Goal: Communication & Community: Answer question/provide support

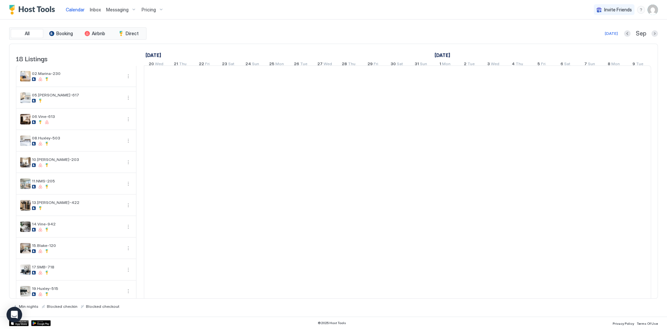
scroll to position [0, 362]
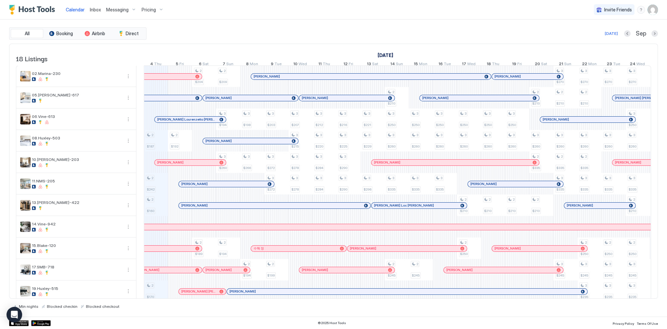
drag, startPoint x: 145, startPoint y: 0, endPoint x: 304, endPoint y: 18, distance: 159.8
click at [309, 19] on div "Calendar Inbox Messaging Pricing Invite Friends SG" at bounding box center [333, 10] width 667 height 20
click at [299, 27] on div "All Booking Airbnb Direct Today Sep 18 Listings August 2025 September 2025 Octo…" at bounding box center [333, 168] width 649 height 297
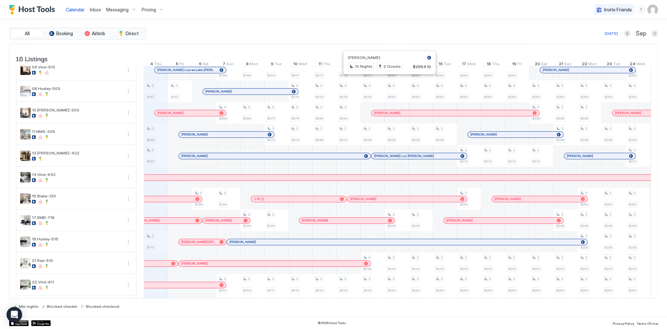
scroll to position [78, 0]
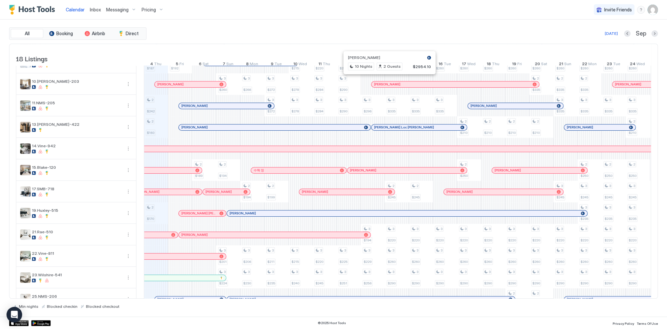
click at [158, 216] on div "2 $187 2 $242 2 $160 2 $170 5 $195 2 $250 3 $216 2 $192 5 $195 2 $250 3 $221 2 …" at bounding box center [517, 181] width 1469 height 386
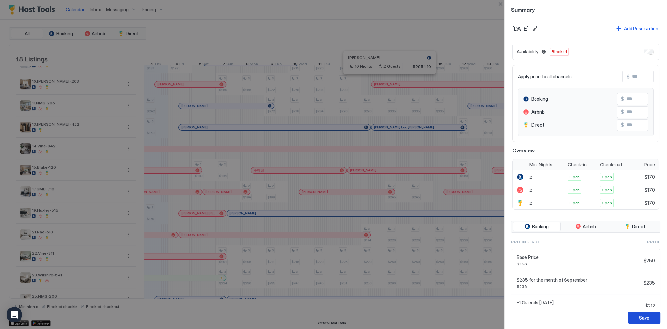
click at [649, 316] on div "Save" at bounding box center [644, 317] width 10 height 7
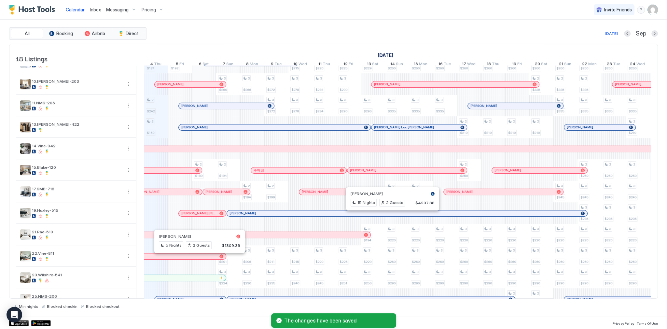
click at [355, 17] on div "Calendar Inbox Messaging Pricing Invite Friends SG" at bounding box center [333, 10] width 667 height 20
click at [319, 9] on div "Calendar Inbox Messaging Pricing Invite Friends SG" at bounding box center [333, 10] width 667 height 20
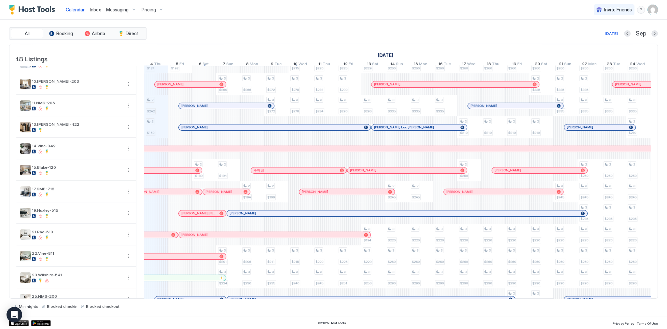
click at [163, 218] on div "2 $187 2 $242 2 $160 5 $195 2 $250 3 $216 2 $192 5 $195 2 $250 3 $221 2 $204 2 …" at bounding box center [517, 181] width 1469 height 386
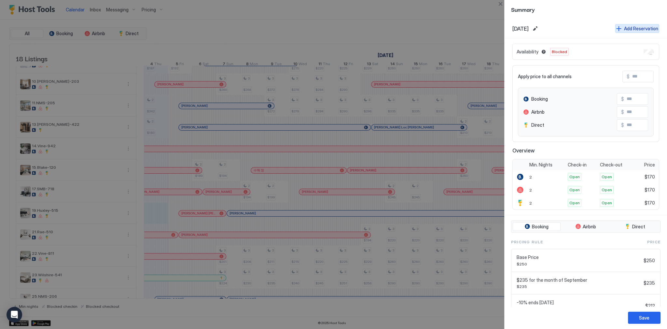
click at [630, 30] on div "Add Reservation" at bounding box center [641, 28] width 34 height 7
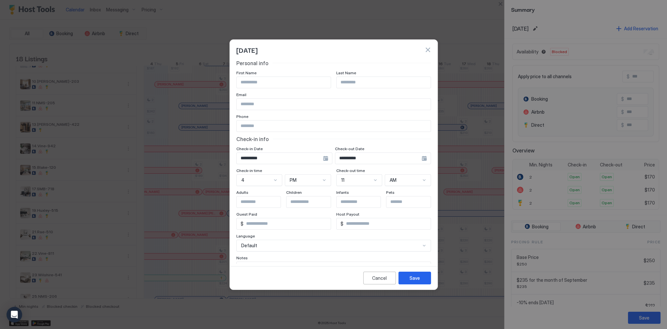
click at [286, 80] on input "Input Field" at bounding box center [284, 82] width 94 height 11
type input "*"
type input "******"
drag, startPoint x: 276, startPoint y: 111, endPoint x: 280, endPoint y: 104, distance: 7.3
click at [277, 111] on div "**********" at bounding box center [333, 177] width 195 height 234
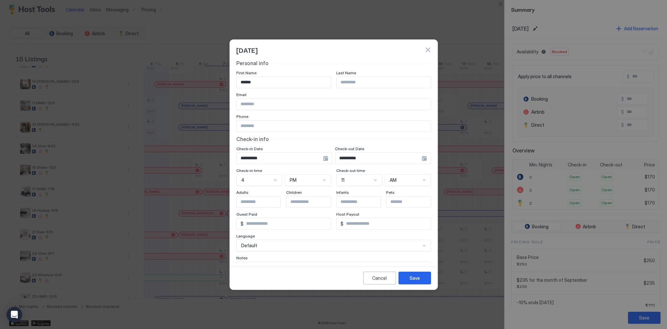
click at [281, 103] on input "Input Field" at bounding box center [334, 104] width 194 height 11
paste input "**********"
type input "**********"
click at [367, 117] on div "Phone" at bounding box center [333, 117] width 195 height 6
click at [356, 155] on input "**********" at bounding box center [378, 158] width 86 height 11
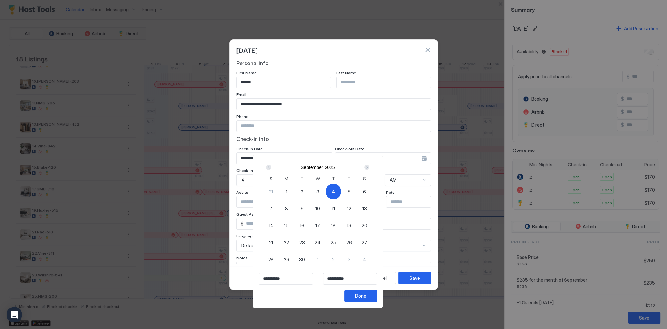
click at [350, 188] on span "5" at bounding box center [348, 191] width 3 height 7
type input "**********"
click at [398, 140] on div at bounding box center [333, 164] width 667 height 329
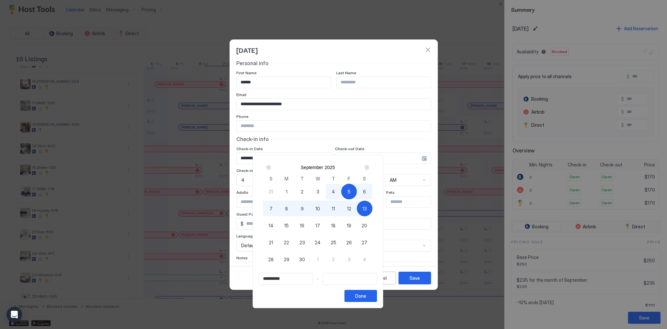
type input "**********"
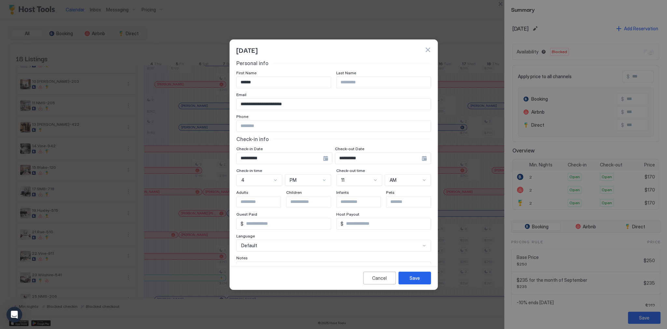
click at [346, 161] on input "**********" at bounding box center [378, 158] width 86 height 11
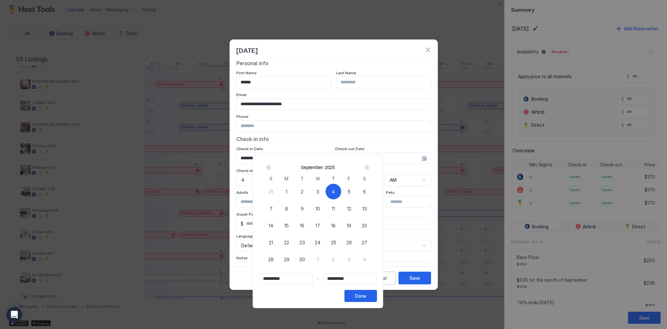
drag, startPoint x: 337, startPoint y: 192, endPoint x: 346, endPoint y: 192, distance: 8.1
click at [339, 192] on div "31 1 2 3 4 5 6 7 8 9 10 11 12 13 14 15 16 17 18 19 20 21 22 23 24 25 26 27 28 2…" at bounding box center [317, 230] width 109 height 94
click at [335, 192] on span "4" at bounding box center [333, 191] width 3 height 7
click at [357, 191] on div "5" at bounding box center [349, 192] width 16 height 16
type input "**********"
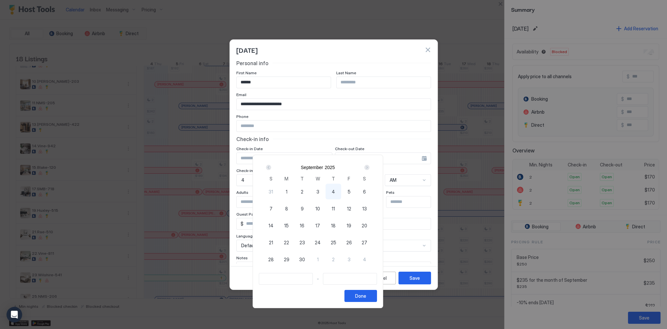
type input "**********"
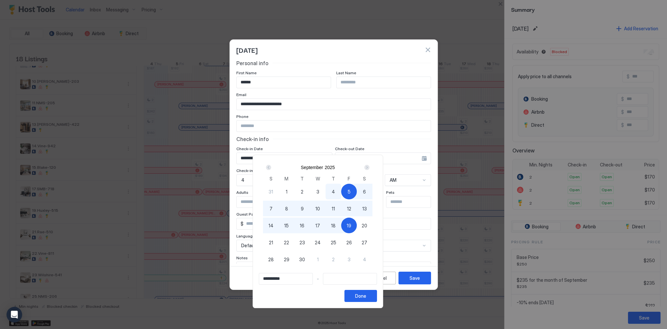
type input "**********"
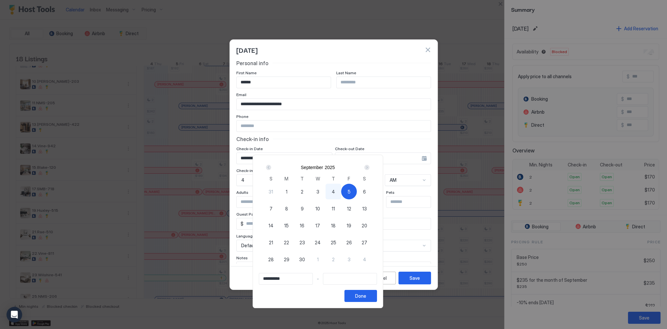
click at [341, 184] on div "4" at bounding box center [333, 192] width 16 height 16
type input "**********"
click at [350, 188] on span "5" at bounding box center [348, 191] width 3 height 7
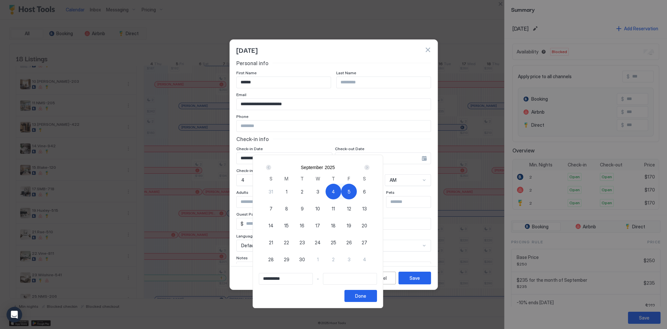
type input "**********"
click at [377, 296] on button "Done" at bounding box center [360, 296] width 33 height 12
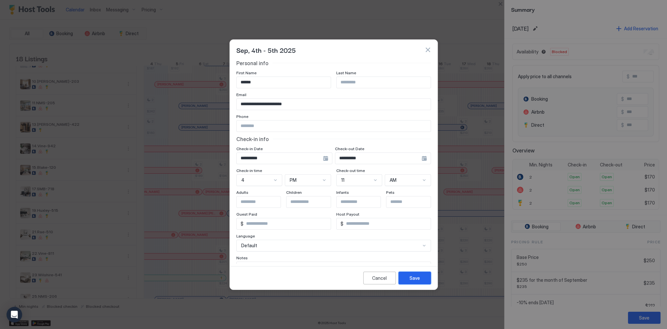
click at [415, 275] on div "Save" at bounding box center [414, 277] width 10 height 7
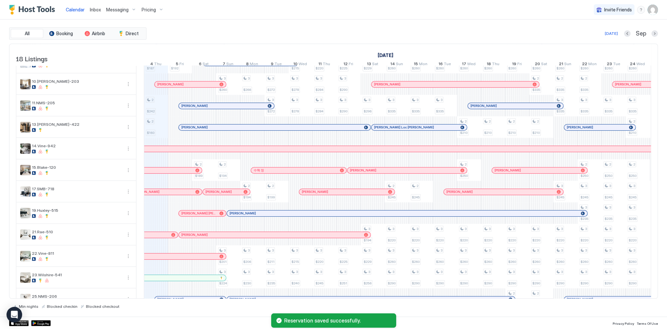
click at [248, 26] on div "All Booking Airbnb Direct Today Sep 18 Listings August 2025 September 2025 Octo…" at bounding box center [333, 168] width 649 height 297
click at [244, 33] on div "Today Sep" at bounding box center [403, 34] width 510 height 8
click at [293, 42] on div "All Booking Airbnb Direct Today Sep 18 Listings August 2025 September 2025 Octo…" at bounding box center [333, 167] width 649 height 281
click at [258, 39] on div "All Booking Airbnb Direct Today Sep" at bounding box center [333, 33] width 649 height 12
click at [393, 38] on div "All Booking Airbnb Direct Today Sep" at bounding box center [333, 33] width 649 height 12
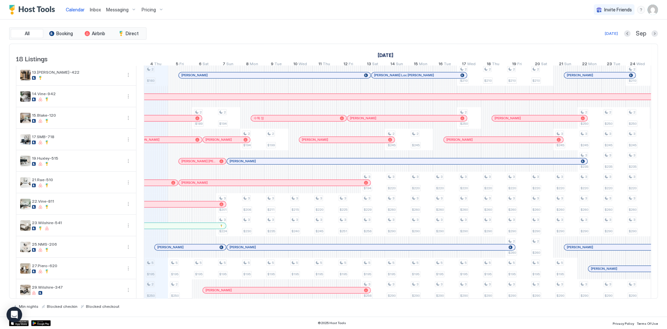
scroll to position [160, 0]
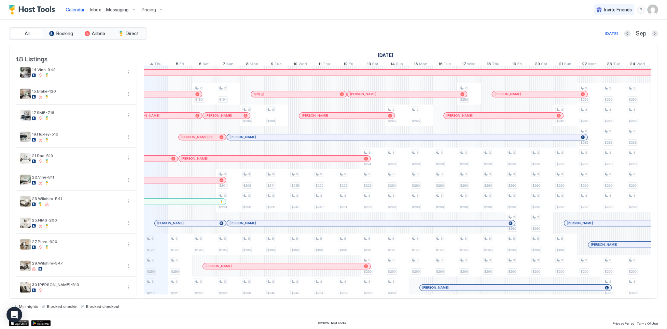
drag, startPoint x: 79, startPoint y: 0, endPoint x: 322, endPoint y: 39, distance: 245.5
click at [322, 39] on div "All Booking Airbnb Direct Today Sep" at bounding box center [333, 33] width 649 height 12
click at [332, 33] on div "Today Sep" at bounding box center [403, 34] width 510 height 8
click at [358, 27] on div "All Booking Airbnb Direct Today Sep" at bounding box center [333, 33] width 649 height 12
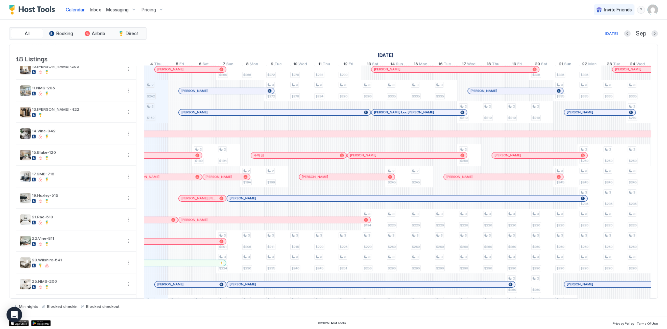
scroll to position [0, 0]
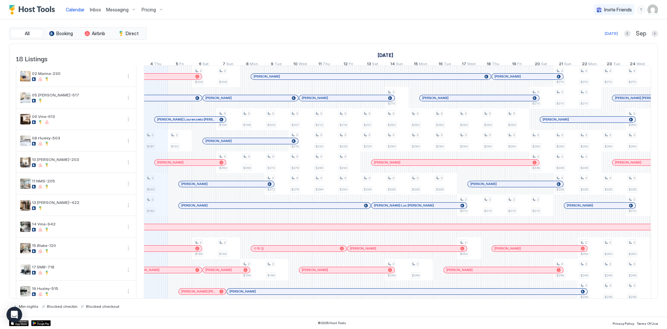
click at [366, 34] on div "Today Sep" at bounding box center [403, 34] width 510 height 8
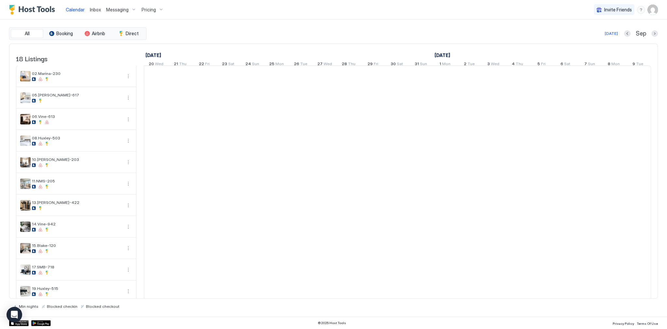
scroll to position [0, 362]
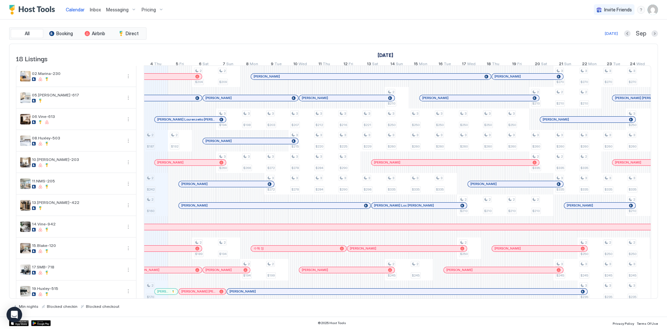
click at [85, 12] on div "Calendar" at bounding box center [75, 10] width 24 height 12
click at [89, 9] on div "Inbox" at bounding box center [95, 10] width 16 height 12
click at [93, 6] on link "Inbox" at bounding box center [95, 9] width 11 height 7
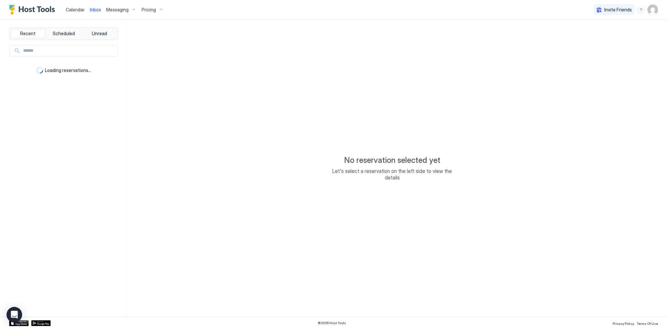
click at [93, 7] on span "Inbox" at bounding box center [95, 10] width 11 height 6
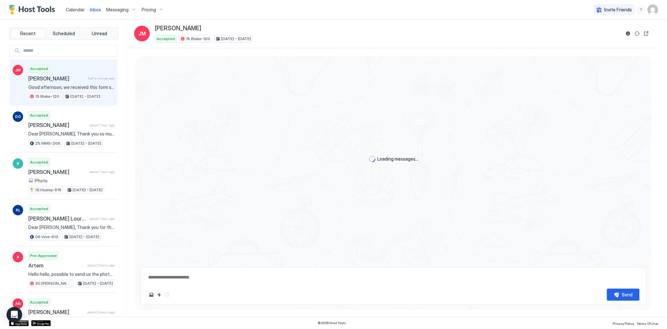
click at [100, 84] on span "Good afternoon, we received this form stating that someone will be entering the…" at bounding box center [71, 87] width 86 height 6
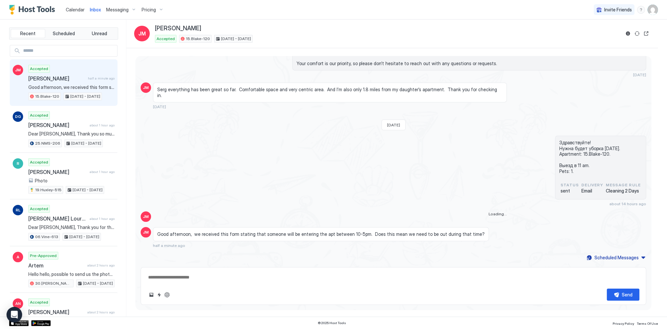
scroll to position [1632, 0]
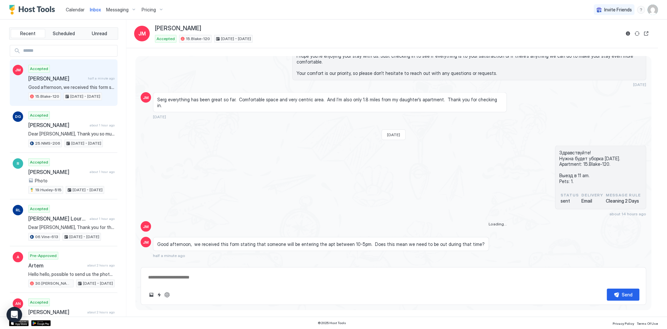
click at [243, 241] on span "Good afternoon, we received this form stating that someone will be entering the…" at bounding box center [320, 244] width 327 height 6
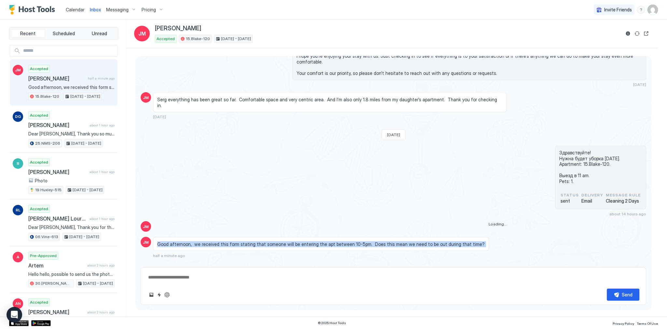
click at [243, 241] on span "Good afternoon, we received this form stating that someone will be entering the…" at bounding box center [320, 244] width 327 height 6
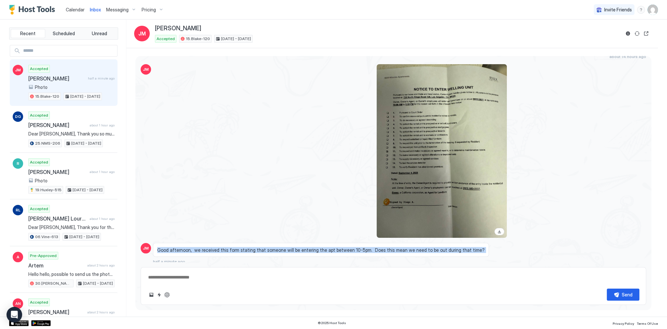
scroll to position [1795, 0]
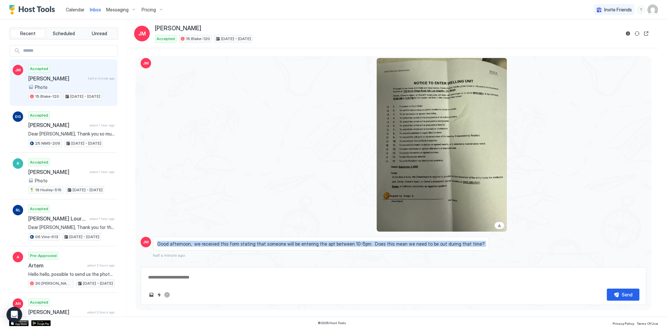
copy span "Good afternoon, we received this form stating that someone will be entering the…"
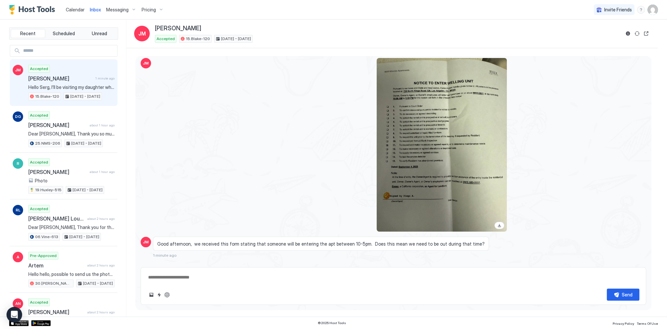
click at [277, 211] on div at bounding box center [330, 144] width 354 height 173
click at [167, 294] on button "ChatGPT Auto Reply" at bounding box center [167, 295] width 8 height 8
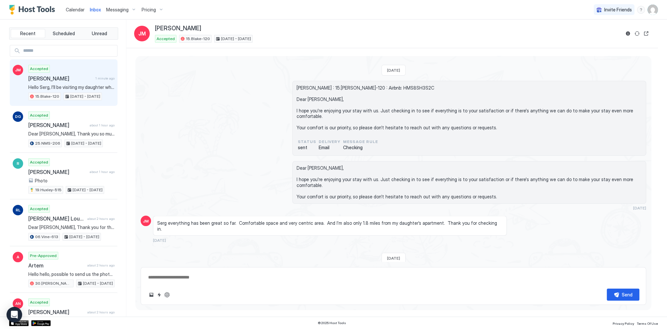
type textarea "*"
type textarea "**********"
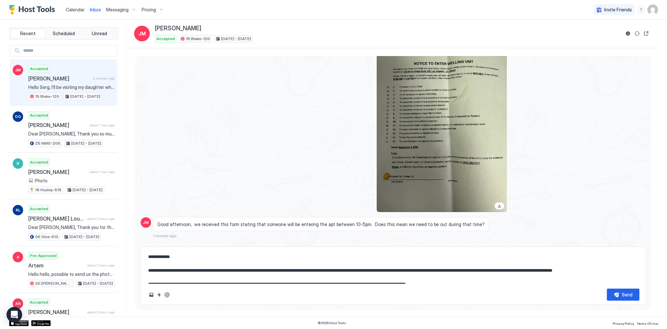
scroll to position [1816, 0]
click at [230, 271] on textarea "**********" at bounding box center [393, 267] width 492 height 33
type textarea "*"
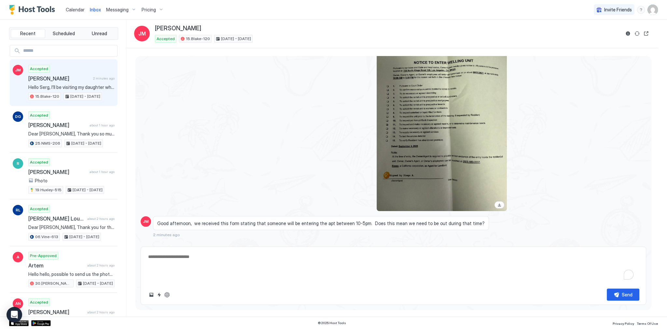
scroll to position [1795, 0]
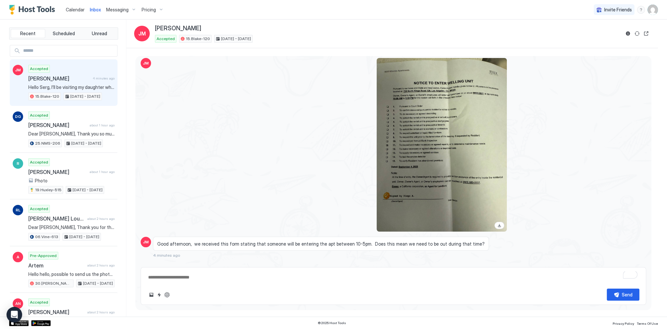
type textarea "*"
type textarea "**********"
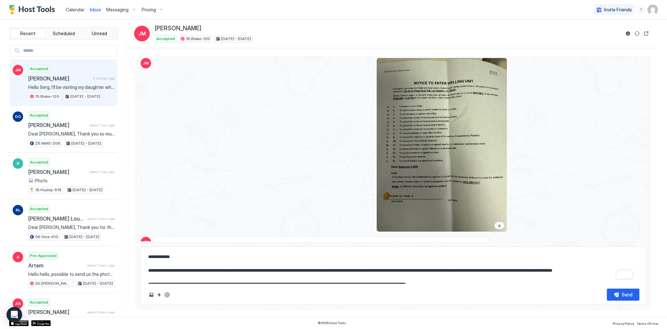
scroll to position [1816, 0]
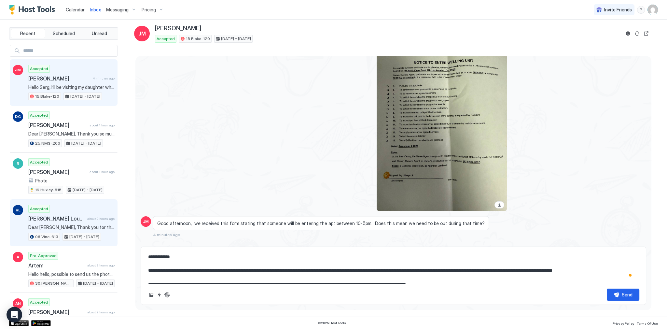
type textarea "*"
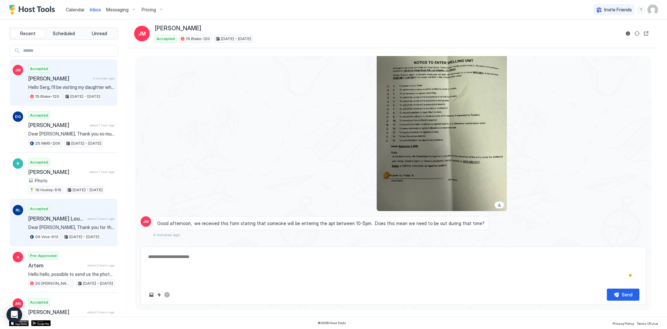
scroll to position [1795, 0]
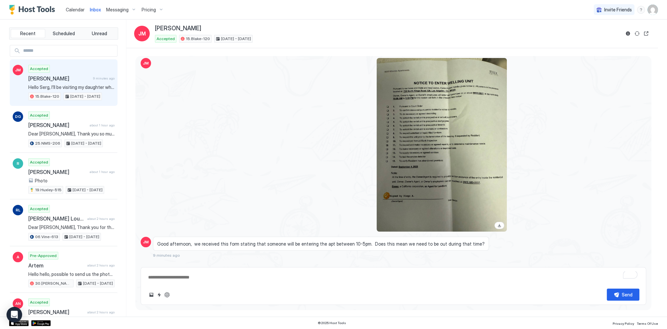
click at [208, 276] on textarea "To enrich screen reader interactions, please activate Accessibility in Grammarl…" at bounding box center [393, 277] width 492 height 12
paste textarea "**********"
type textarea "*"
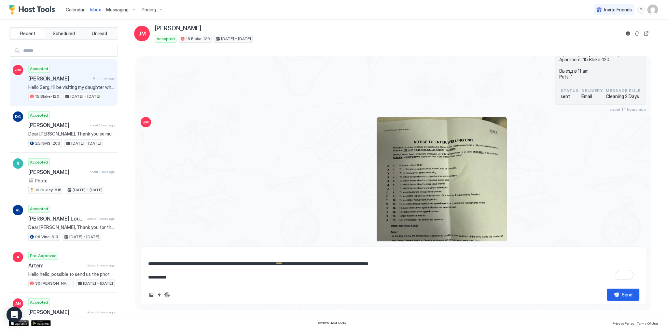
scroll to position [1816, 0]
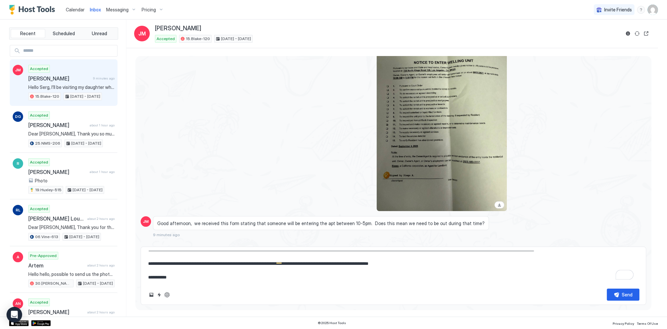
type textarea "**********"
click at [266, 268] on textarea "**********" at bounding box center [393, 267] width 492 height 33
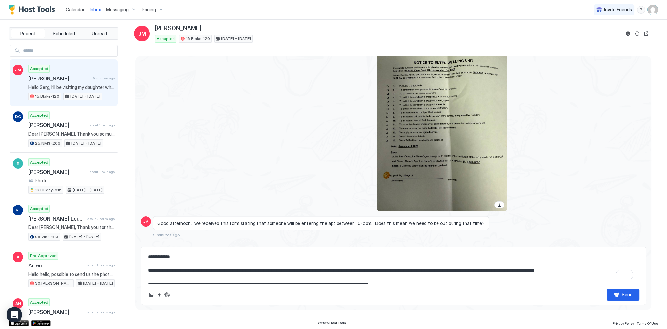
click at [270, 262] on textarea "**********" at bounding box center [393, 267] width 492 height 33
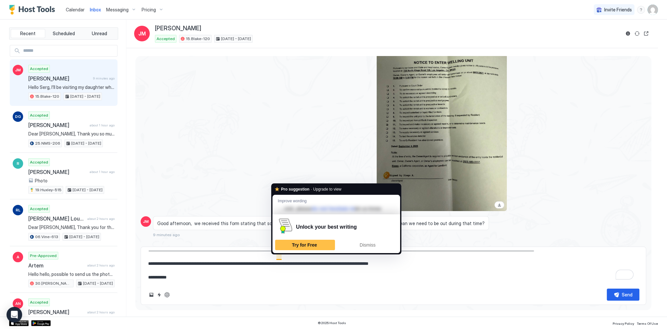
drag, startPoint x: 402, startPoint y: 255, endPoint x: 406, endPoint y: 257, distance: 4.4
click at [402, 255] on textarea "**********" at bounding box center [393, 267] width 492 height 33
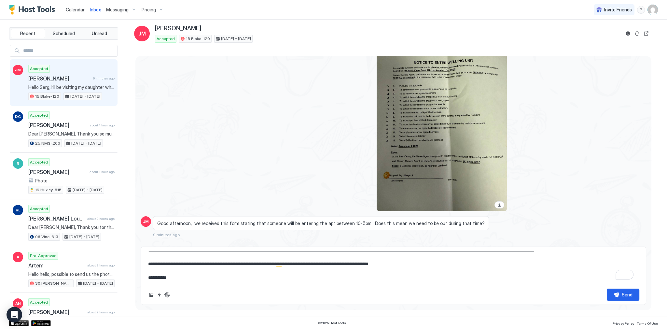
scroll to position [0, 0]
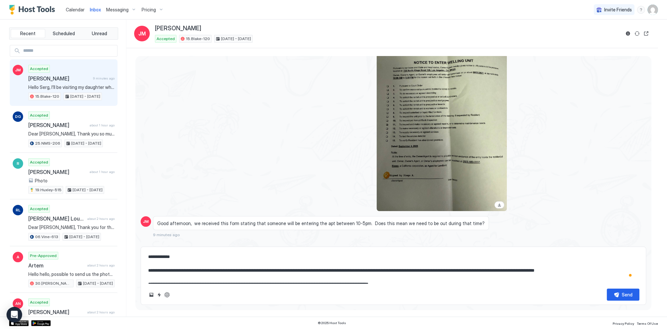
click at [280, 257] on textarea "**********" at bounding box center [393, 267] width 492 height 33
drag, startPoint x: 218, startPoint y: 112, endPoint x: 237, endPoint y: 118, distance: 19.8
click at [219, 113] on div at bounding box center [330, 123] width 354 height 173
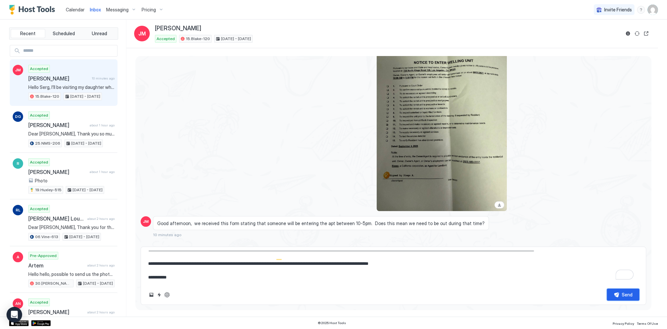
click at [613, 295] on button "Send" at bounding box center [623, 294] width 33 height 12
type textarea "*"
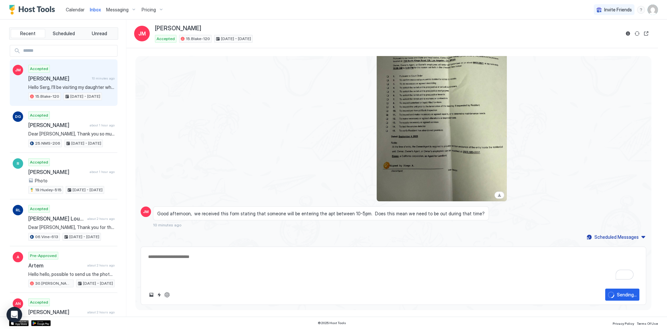
click at [254, 130] on div at bounding box center [330, 114] width 354 height 173
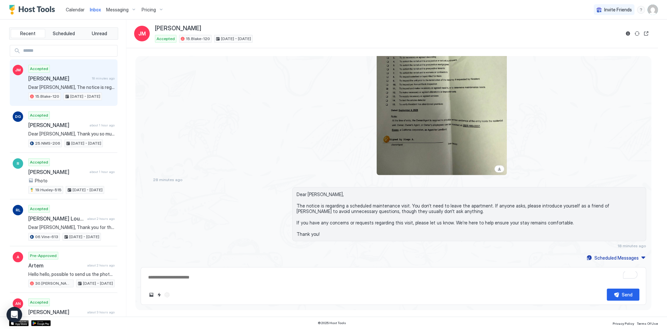
scroll to position [1835, 0]
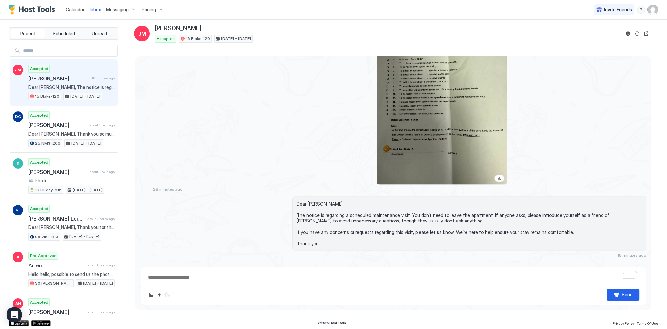
type textarea "*"
click at [73, 13] on link "Calendar" at bounding box center [75, 9] width 19 height 7
click at [74, 9] on span "Calendar" at bounding box center [75, 10] width 19 height 6
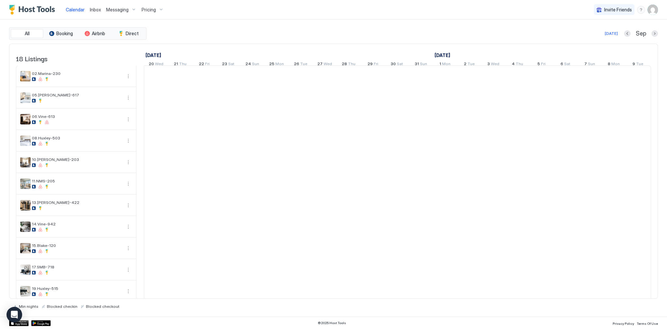
scroll to position [0, 362]
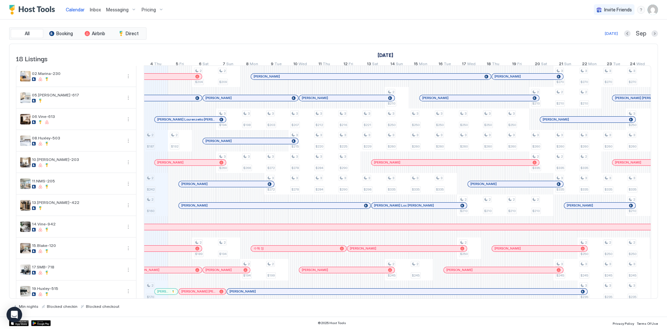
click at [394, 12] on div "Calendar Inbox Messaging Pricing Invite Friends SG" at bounding box center [333, 10] width 667 height 20
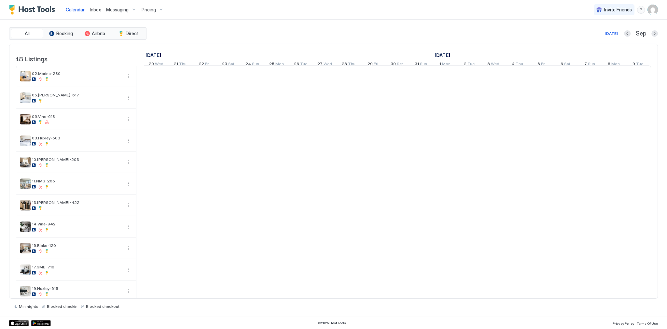
scroll to position [0, 362]
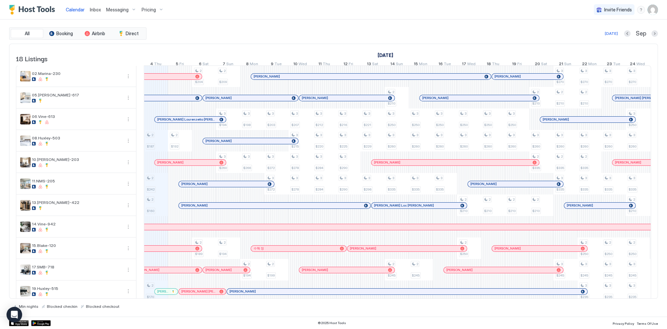
click at [393, 20] on div "All Booking Airbnb Direct Today Sep 18 Listings August 2025 September 2025 Octo…" at bounding box center [333, 168] width 649 height 297
click at [94, 9] on span "Inbox" at bounding box center [95, 10] width 11 height 6
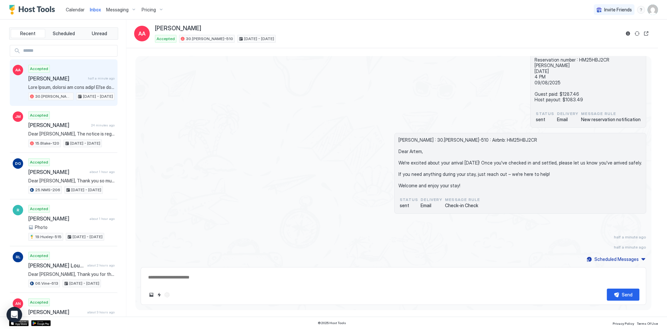
scroll to position [759, 0]
click at [268, 143] on div "Artem Antonyan : 30.Kelton-510 : Airbnb: HM25HBJ2CR Dear Artem, We're excited a…" at bounding box center [393, 173] width 505 height 81
click at [87, 86] on span at bounding box center [71, 87] width 86 height 6
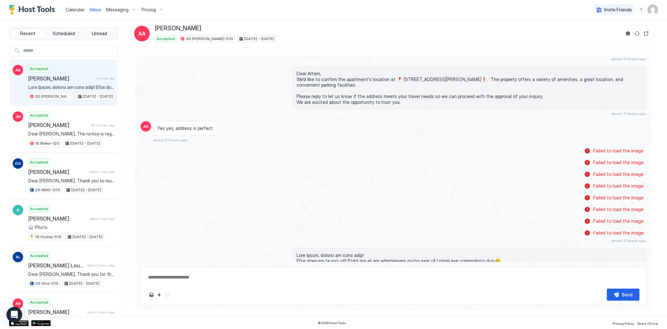
scroll to position [155, 0]
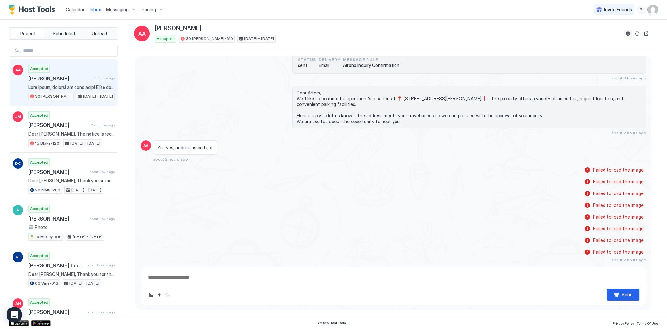
click at [630, 32] on button "Reservation information" at bounding box center [628, 34] width 8 height 8
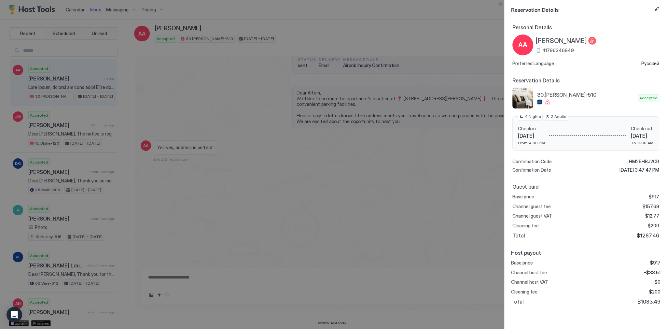
click at [653, 272] on span "-$33.51" at bounding box center [652, 272] width 17 height 6
copy span "33.51"
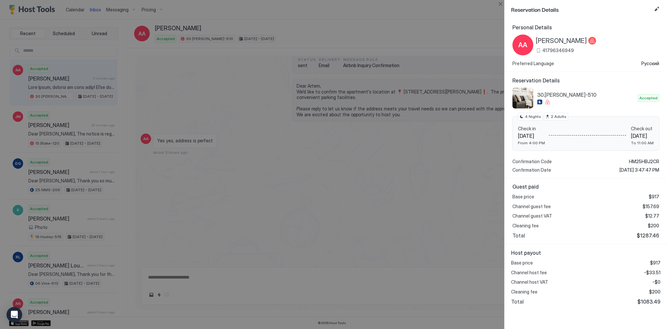
click at [295, 147] on div at bounding box center [333, 164] width 667 height 329
type textarea "*"
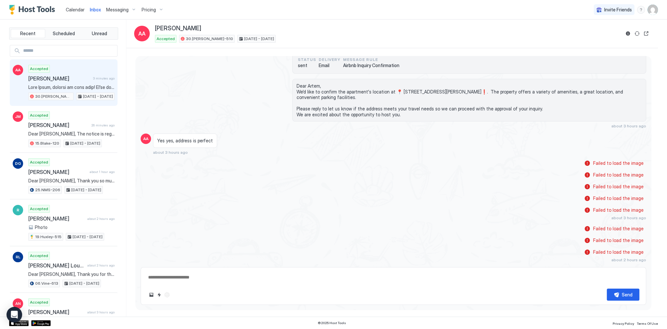
drag, startPoint x: 67, startPoint y: 8, endPoint x: 75, endPoint y: 14, distance: 10.0
click at [67, 8] on span "Calendar" at bounding box center [75, 10] width 19 height 6
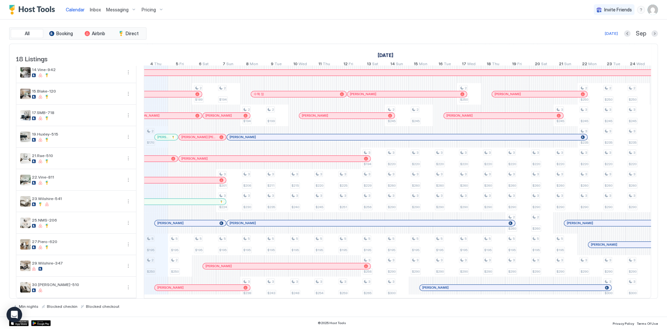
scroll to position [0, 336]
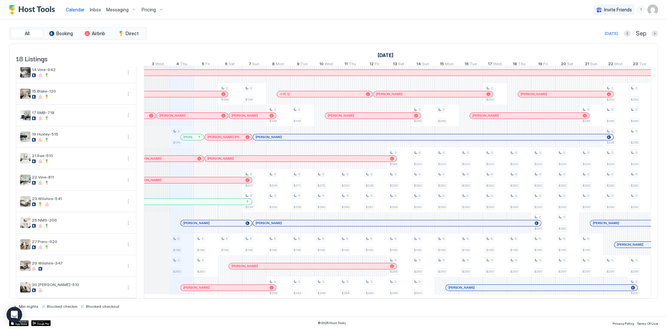
click at [131, 11] on div "Messaging" at bounding box center [120, 9] width 35 height 11
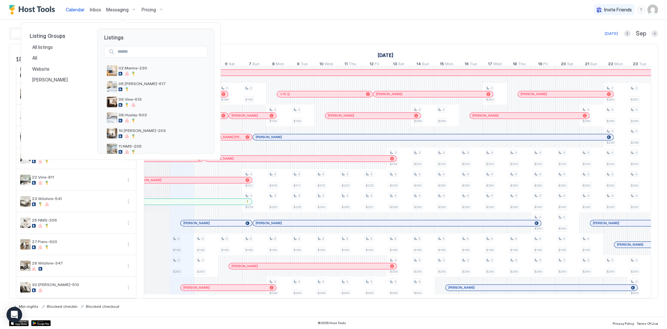
scroll to position [197, 0]
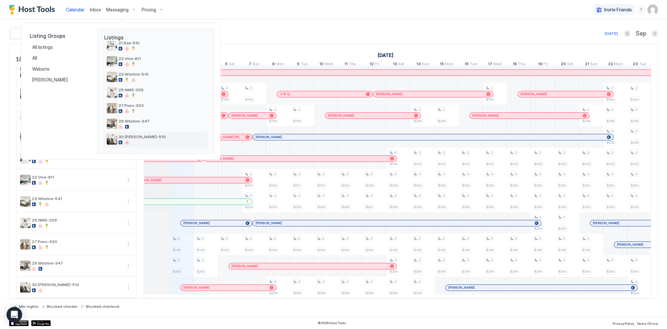
click at [144, 135] on span "30.[PERSON_NAME]-510" at bounding box center [161, 136] width 87 height 5
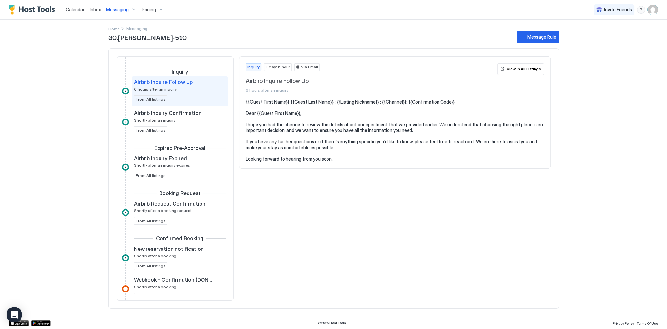
click at [121, 11] on span "Messaging" at bounding box center [117, 10] width 22 height 6
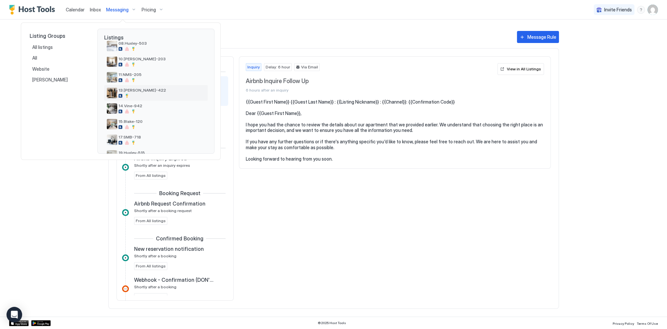
scroll to position [197, 0]
click at [140, 52] on div "21.Rae-510" at bounding box center [155, 46] width 103 height 16
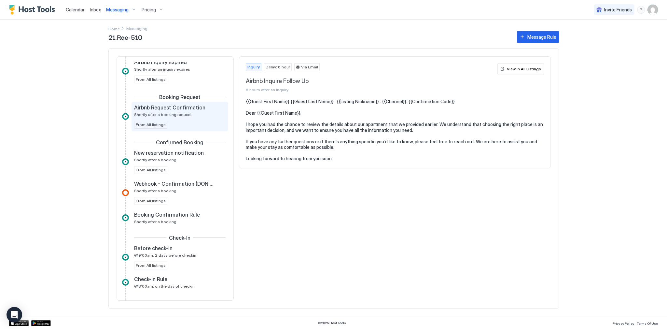
scroll to position [208, 0]
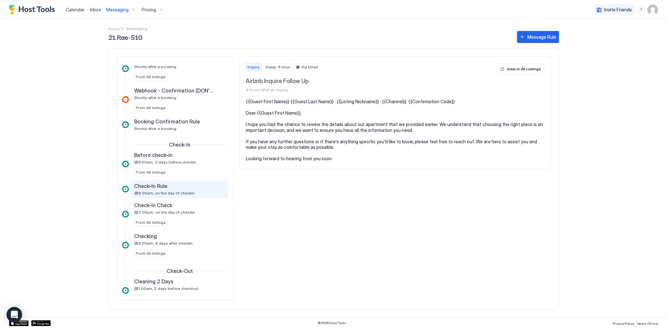
click at [172, 190] on span "@8:00am, on the day of checkin" at bounding box center [164, 192] width 61 height 5
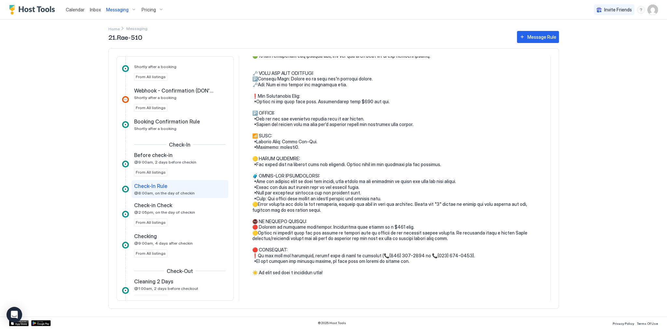
scroll to position [156, 0]
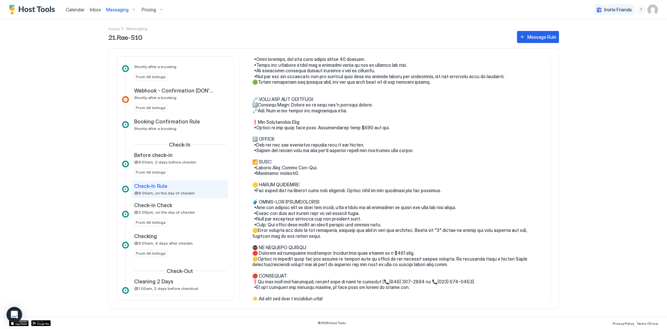
click at [121, 11] on span "Messaging" at bounding box center [117, 10] width 22 height 6
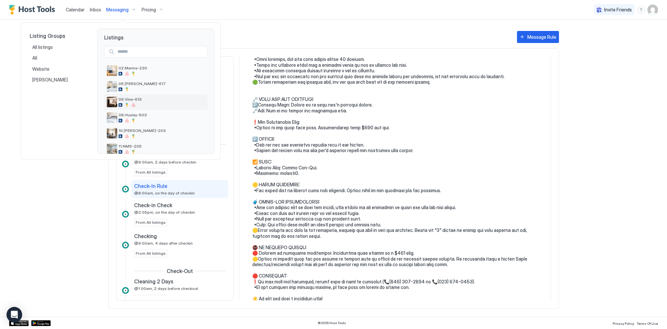
click at [141, 101] on span "06.Vine-613" at bounding box center [161, 99] width 87 height 5
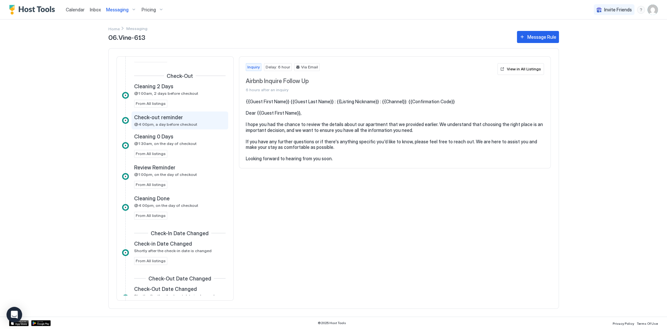
scroll to position [443, 0]
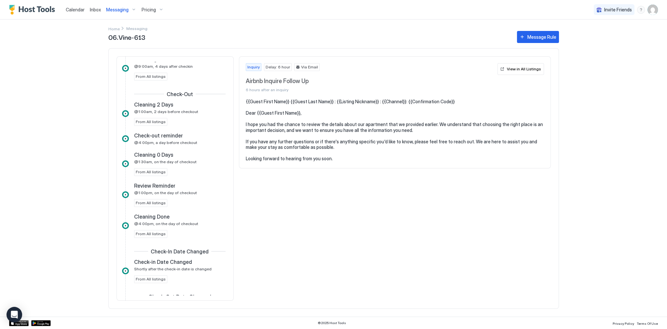
click at [344, 111] on pre "{{Guest First Name}} {{Guest Last Name}} : {{Listing Nickname}} : {{Channel}}: …" at bounding box center [395, 130] width 298 height 63
click at [119, 8] on span "Messaging" at bounding box center [117, 10] width 22 height 6
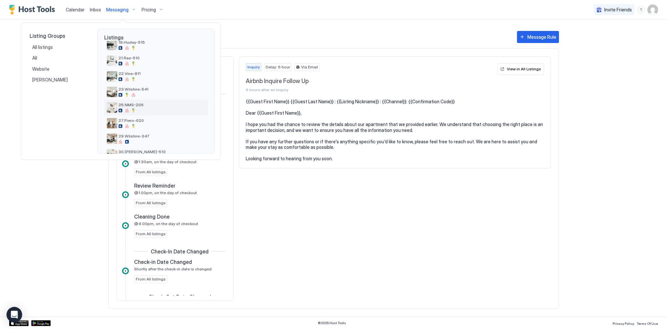
scroll to position [197, 0]
click at [147, 135] on span "30.[PERSON_NAME]-510" at bounding box center [161, 136] width 87 height 5
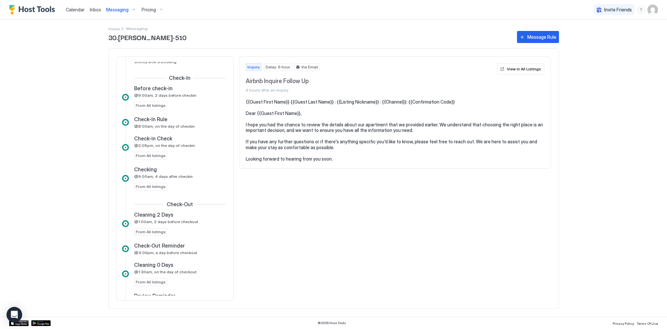
scroll to position [254, 0]
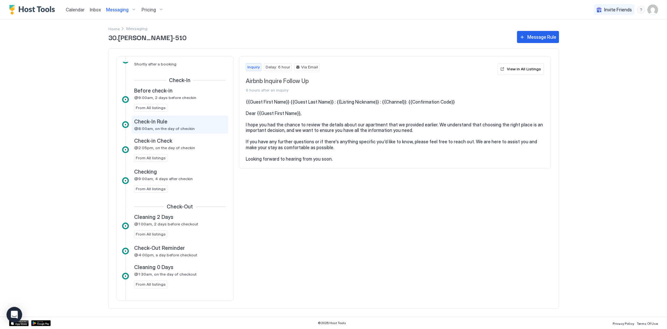
click at [179, 130] on div "Check-In Rule @8:00am, on the day of checkin" at bounding box center [179, 125] width 97 height 18
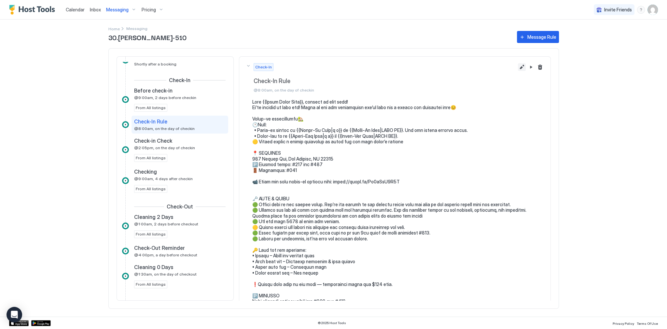
click at [518, 65] on button "Edit message rule" at bounding box center [522, 67] width 8 height 8
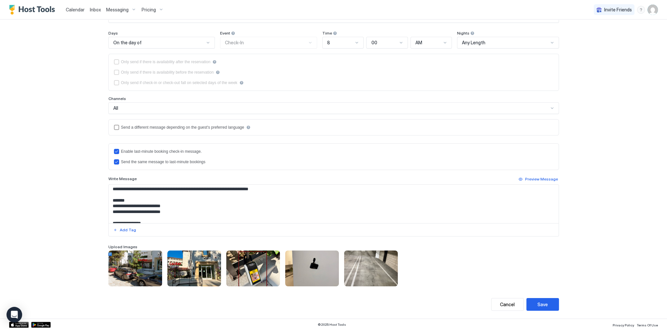
scroll to position [182, 0]
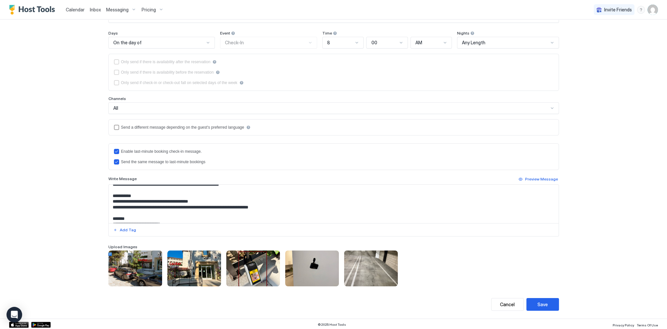
click at [279, 205] on textarea "Input Field" at bounding box center [334, 204] width 450 height 38
paste textarea "**********"
click at [339, 205] on textarea "To enrich screen reader interactions, please activate Accessibility in Grammarl…" at bounding box center [334, 204] width 450 height 38
click at [316, 206] on textarea "To enrich screen reader interactions, please activate Accessibility in Grammarl…" at bounding box center [334, 204] width 450 height 38
click at [325, 206] on textarea "To enrich screen reader interactions, please activate Accessibility in Grammarl…" at bounding box center [334, 204] width 450 height 38
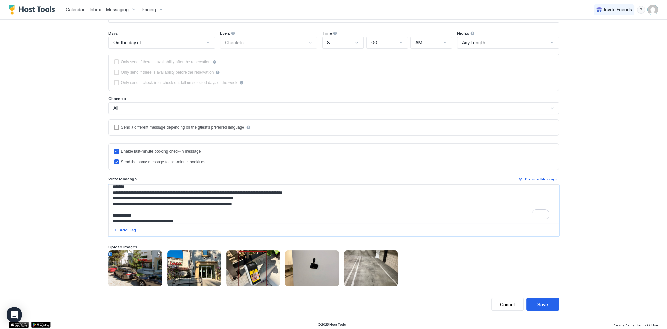
scroll to position [5, 0]
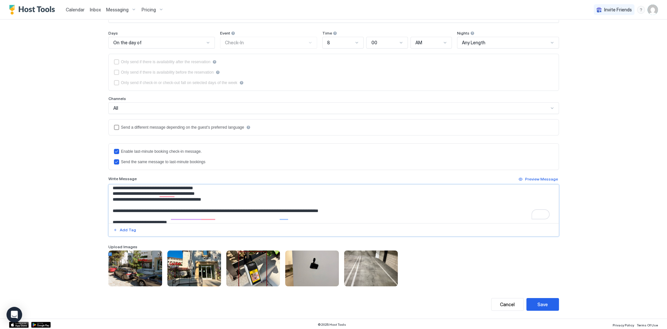
click at [158, 190] on textarea "To enrich screen reader interactions, please activate Accessibility in Grammarl…" at bounding box center [334, 204] width 450 height 38
click at [261, 213] on textarea "To enrich screen reader interactions, please activate Accessibility in Grammarl…" at bounding box center [334, 204] width 450 height 38
click at [327, 214] on textarea "To enrich screen reader interactions, please activate Accessibility in Grammarl…" at bounding box center [334, 204] width 450 height 38
click at [370, 216] on textarea "To enrich screen reader interactions, please activate Accessibility in Grammarl…" at bounding box center [334, 204] width 450 height 38
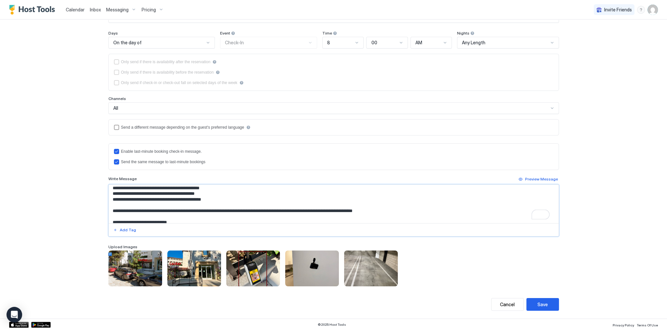
click at [369, 216] on textarea "To enrich screen reader interactions, please activate Accessibility in Grammarl…" at bounding box center [334, 204] width 450 height 38
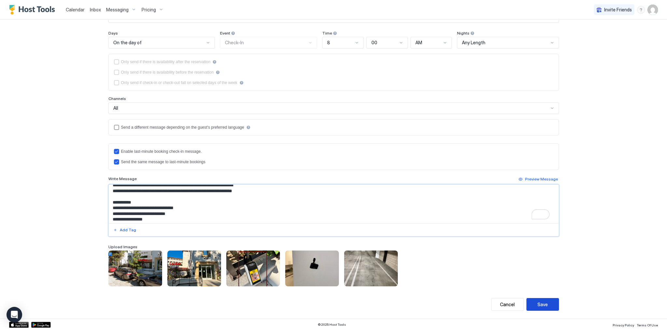
type textarea "**********"
click at [540, 301] on div "Save" at bounding box center [542, 304] width 10 height 7
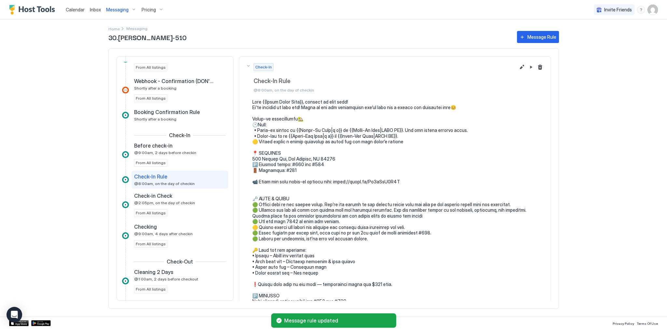
click at [407, 123] on pre at bounding box center [398, 284] width 292 height 370
click at [76, 9] on span "Calendar" at bounding box center [75, 10] width 19 height 6
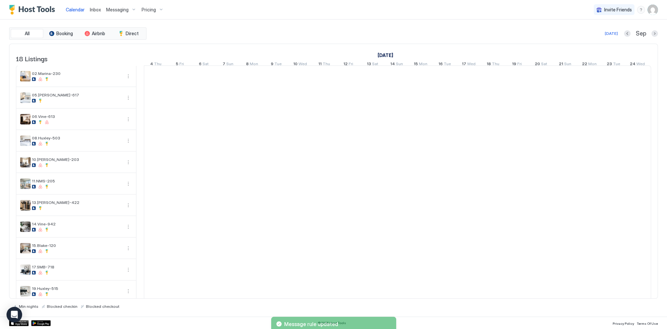
drag, startPoint x: 331, startPoint y: 10, endPoint x: 334, endPoint y: 10, distance: 3.3
click at [330, 12] on div "Calendar Inbox Messaging Pricing Invite Friends SG" at bounding box center [333, 10] width 667 height 20
